Goal: Transaction & Acquisition: Purchase product/service

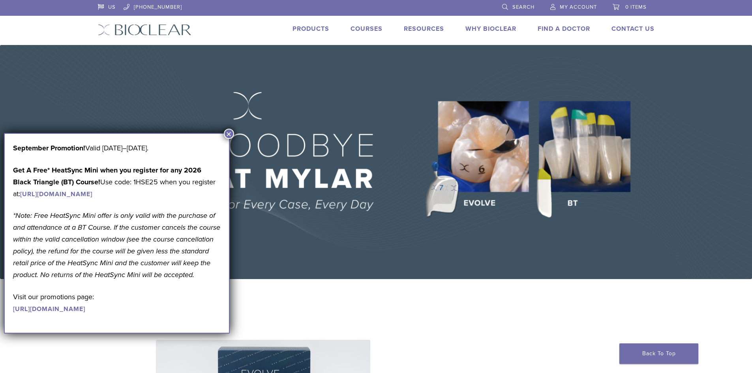
click at [225, 134] on button "×" at bounding box center [229, 134] width 10 height 10
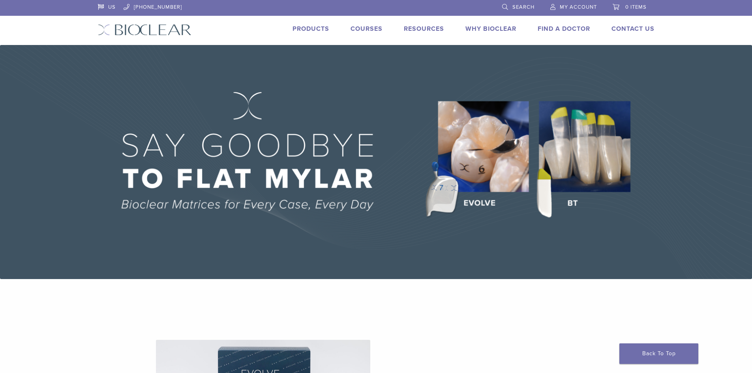
click at [297, 28] on link "Products" at bounding box center [311, 29] width 37 height 8
click at [482, 142] on img at bounding box center [376, 162] width 752 height 234
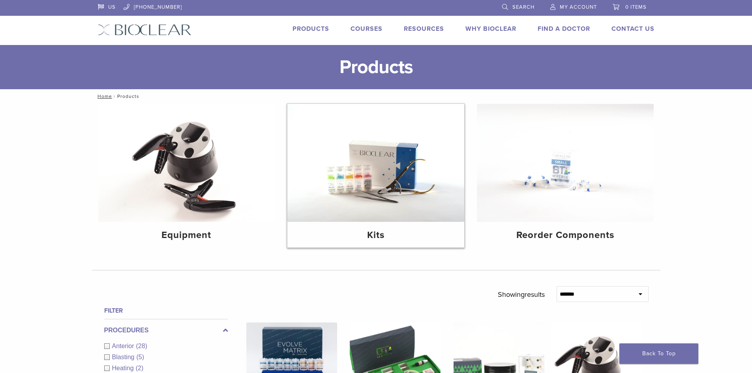
click at [389, 169] on img at bounding box center [375, 163] width 177 height 118
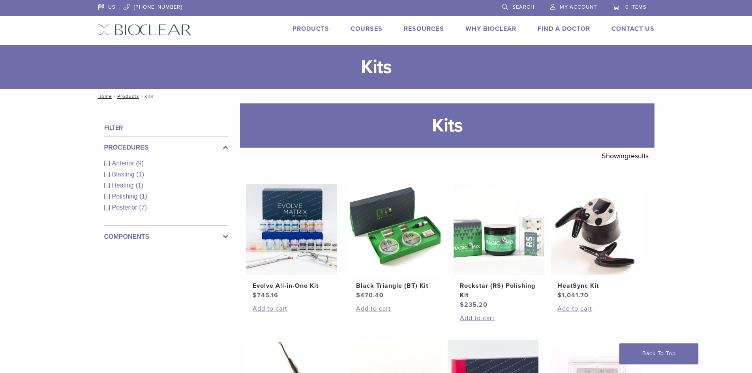
click at [303, 23] on div "US [PHONE_NUMBER] Search My Account 0 items Cart No products in the cart. Back …" at bounding box center [376, 22] width 569 height 45
click at [306, 28] on link "Products" at bounding box center [311, 29] width 37 height 8
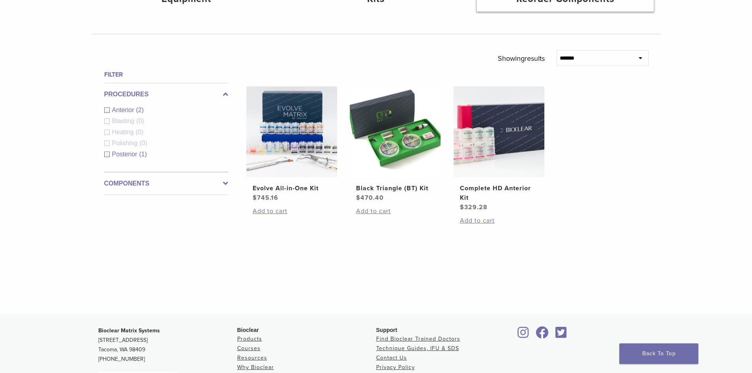
scroll to position [237, 0]
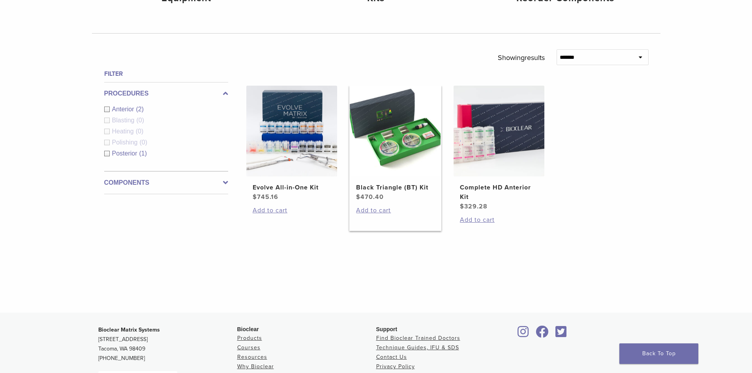
click at [413, 142] on img at bounding box center [395, 131] width 91 height 91
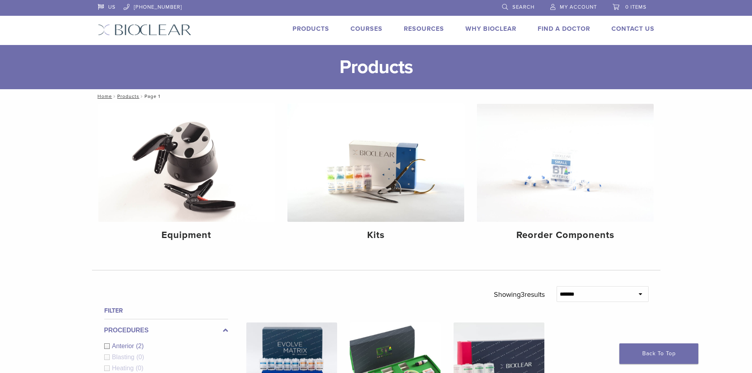
scroll to position [236, 0]
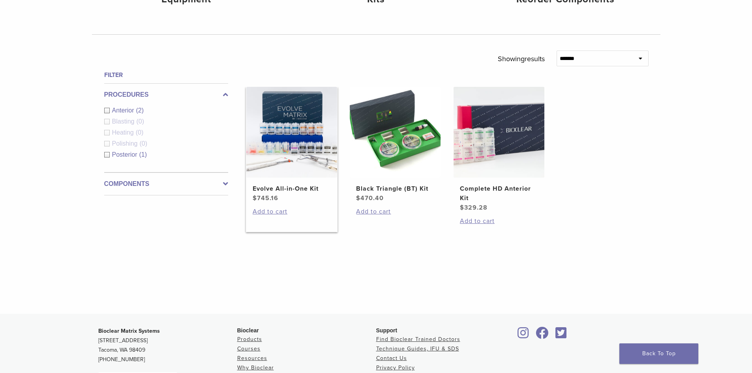
click at [284, 137] on img at bounding box center [291, 132] width 91 height 91
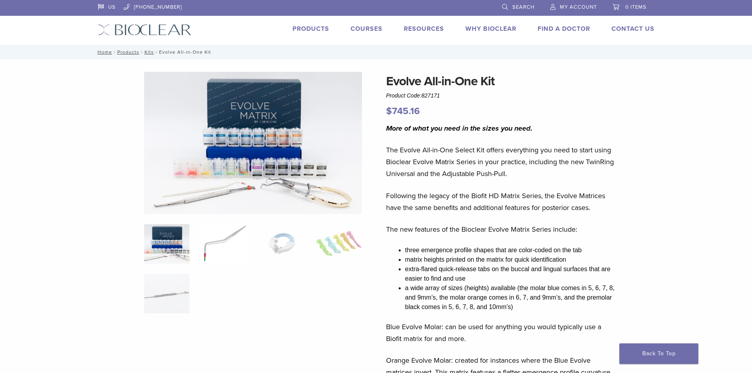
click at [204, 244] on img at bounding box center [223, 243] width 45 height 39
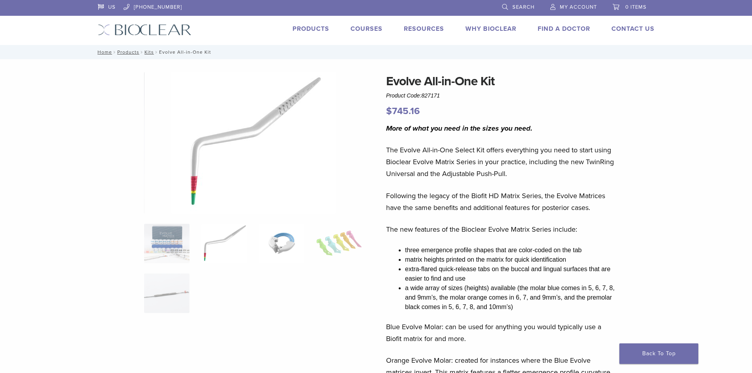
click at [274, 239] on img at bounding box center [281, 243] width 45 height 39
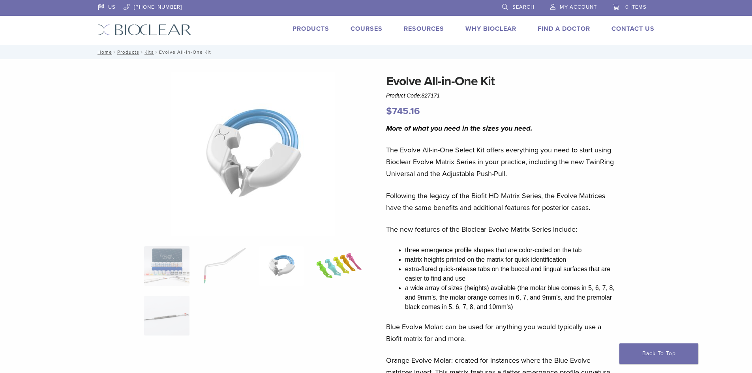
click at [339, 255] on img at bounding box center [338, 265] width 45 height 39
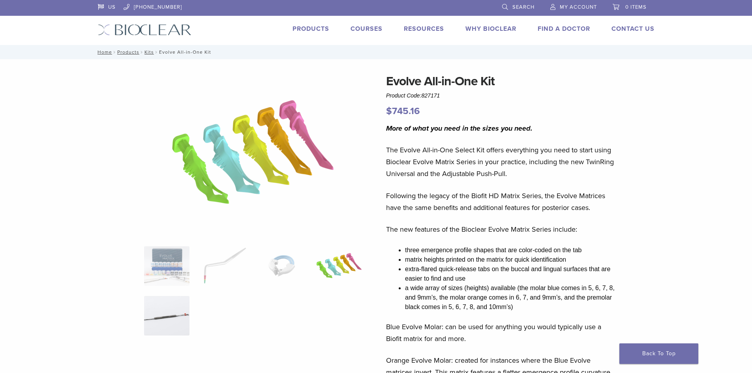
click at [187, 314] on img at bounding box center [166, 315] width 45 height 39
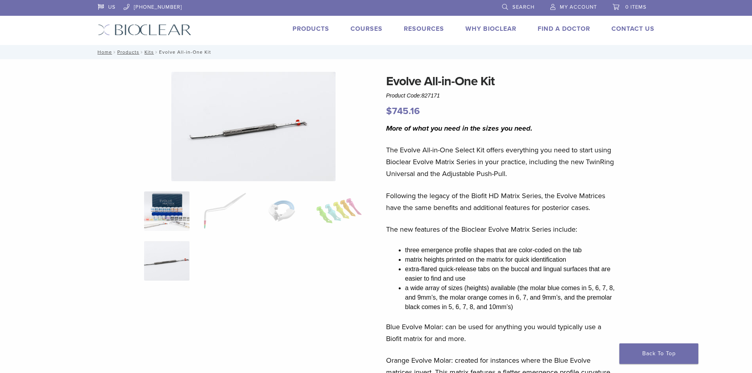
click at [165, 221] on img at bounding box center [166, 211] width 45 height 39
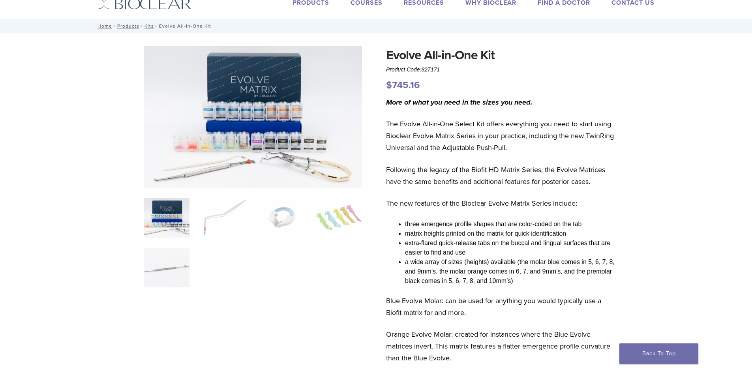
scroll to position [39, 0]
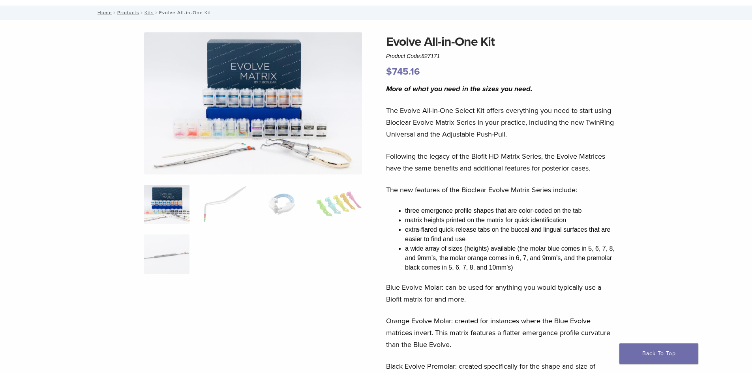
click at [273, 113] on img at bounding box center [253, 103] width 218 height 142
click at [261, 74] on img at bounding box center [253, 103] width 218 height 142
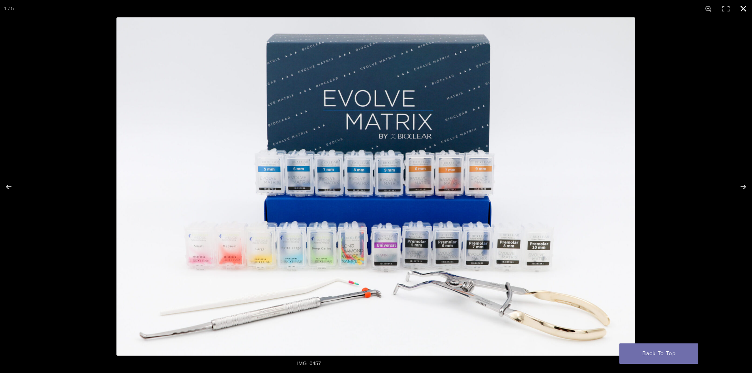
click at [699, 174] on div at bounding box center [492, 203] width 752 height 373
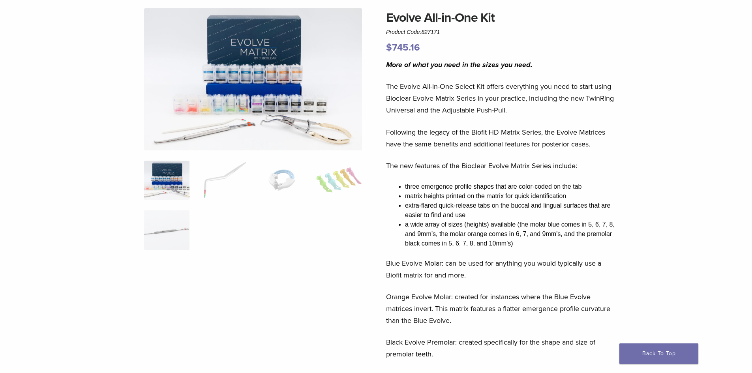
scroll to position [0, 0]
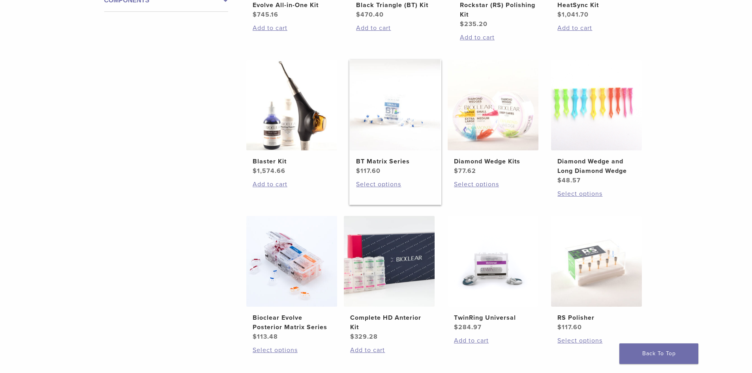
scroll to position [434, 0]
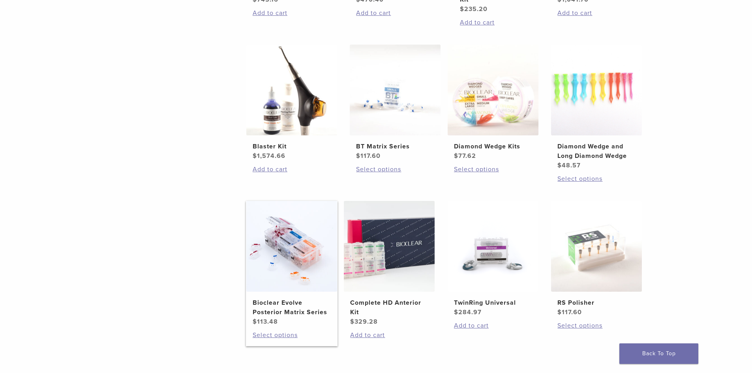
click at [278, 234] on img at bounding box center [291, 246] width 91 height 91
